Goal: Task Accomplishment & Management: Use online tool/utility

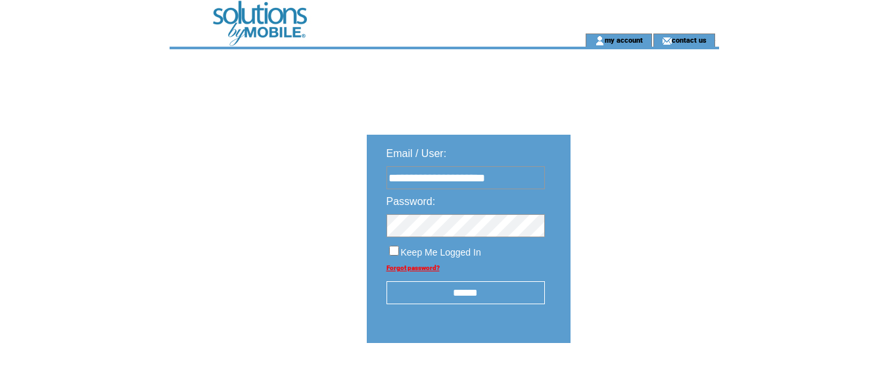
type input "**********"
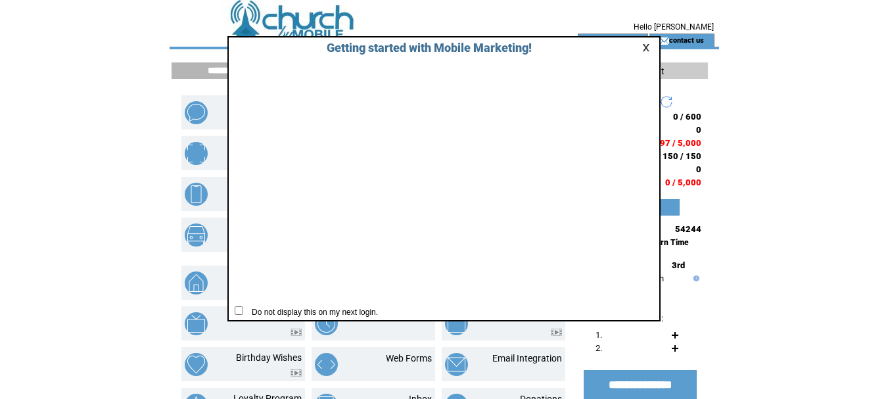
click at [646, 50] on link at bounding box center [648, 47] width 12 height 9
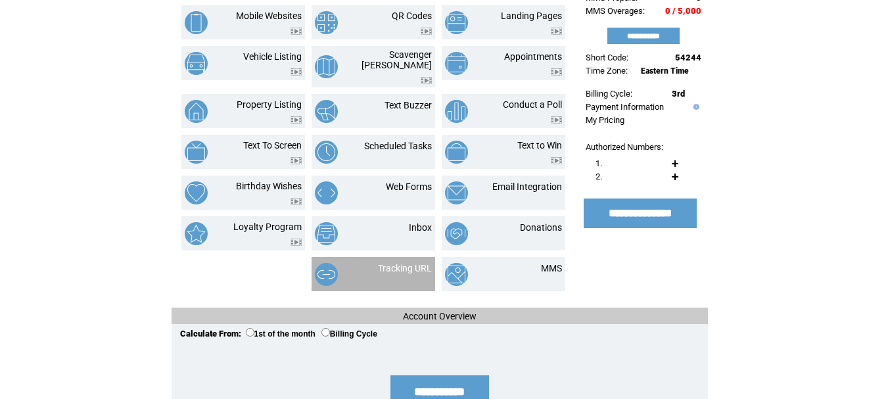
scroll to position [197, 0]
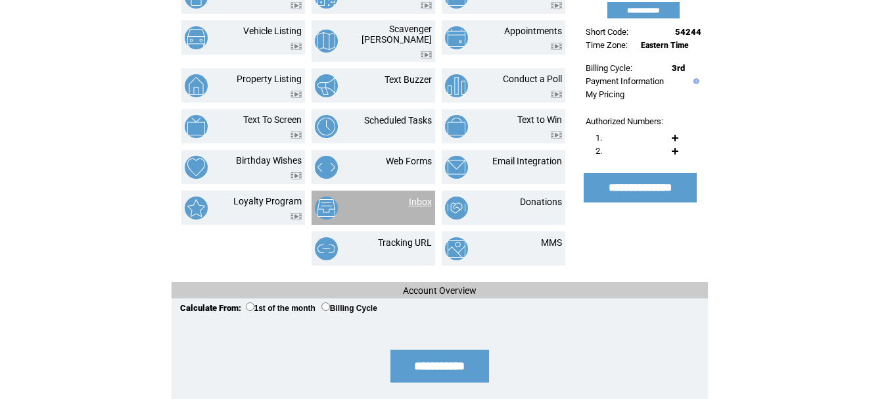
click at [420, 197] on link "Inbox" at bounding box center [420, 202] width 23 height 11
